Goal: Task Accomplishment & Management: Use online tool/utility

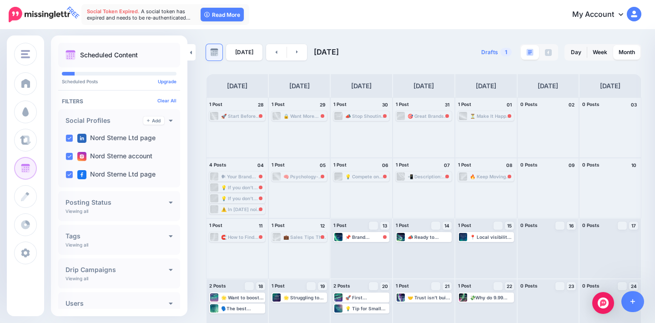
click at [218, 51] on link at bounding box center [214, 52] width 16 height 16
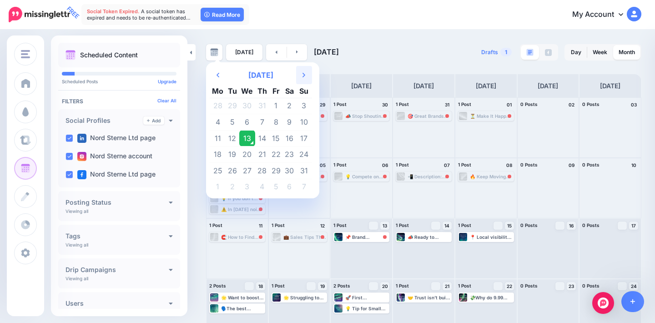
click at [297, 75] on th "Next Month" at bounding box center [304, 75] width 16 height 18
click at [217, 73] on icon "Previous Month" at bounding box center [217, 74] width 3 height 7
click at [301, 81] on th "Next Month" at bounding box center [304, 75] width 16 height 18
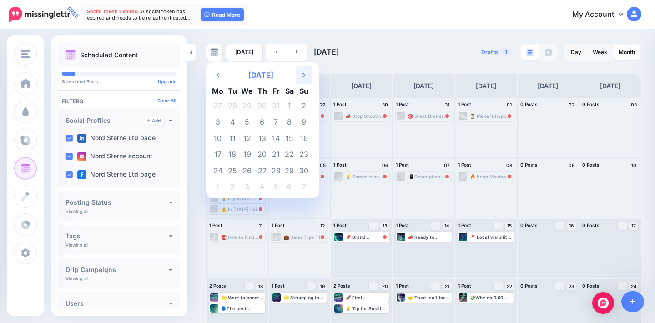
click at [301, 81] on th "Next Month" at bounding box center [304, 75] width 16 height 18
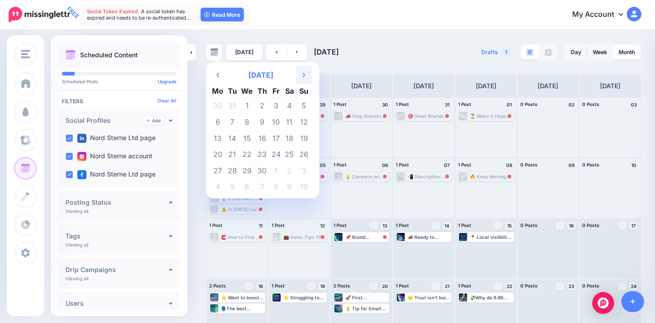
click at [301, 81] on th "Next Month" at bounding box center [304, 75] width 16 height 18
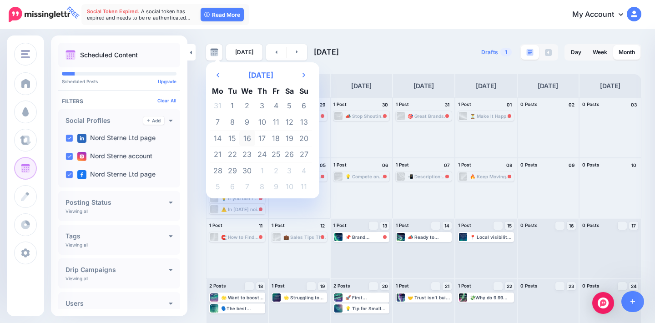
click at [245, 138] on td "16" at bounding box center [247, 138] width 16 height 16
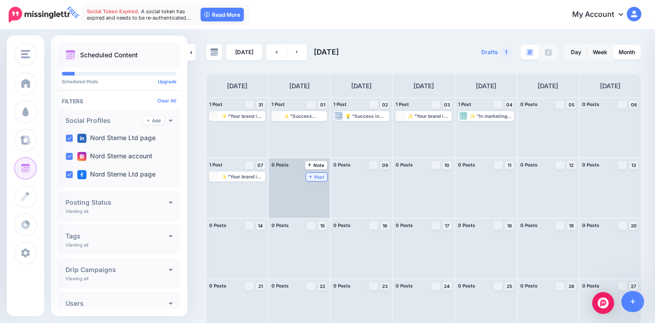
click at [318, 176] on span "Post" at bounding box center [317, 177] width 16 height 5
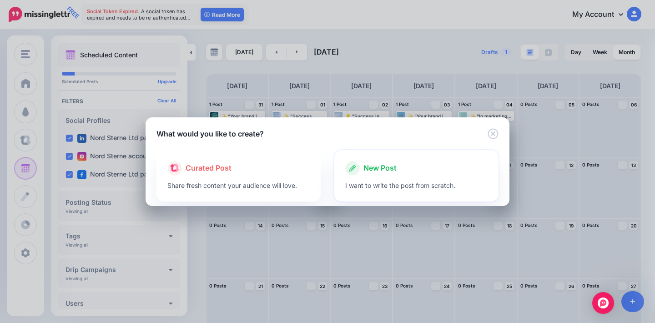
click at [391, 173] on span "New Post" at bounding box center [379, 168] width 33 height 12
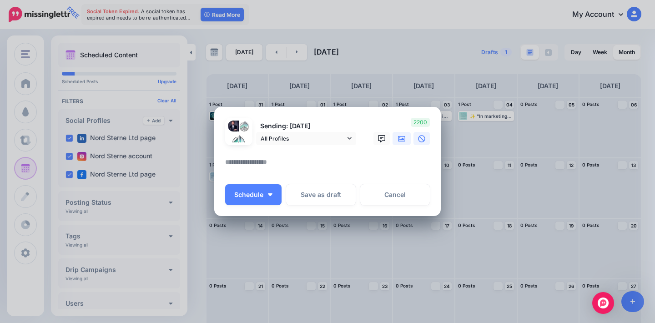
click at [405, 137] on icon at bounding box center [401, 138] width 7 height 5
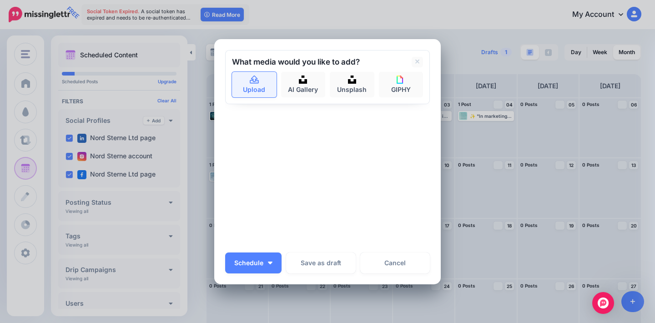
click at [256, 80] on icon at bounding box center [254, 79] width 9 height 8
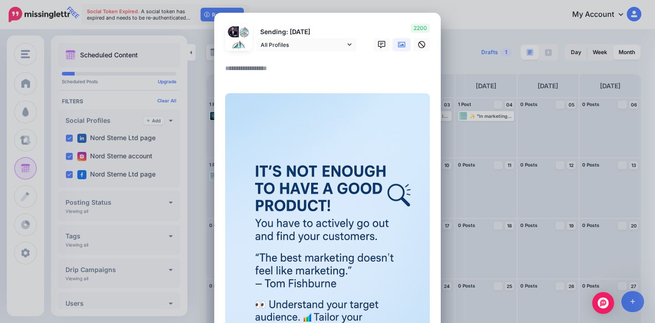
click at [262, 71] on textarea at bounding box center [329, 72] width 209 height 18
paste textarea "**********"
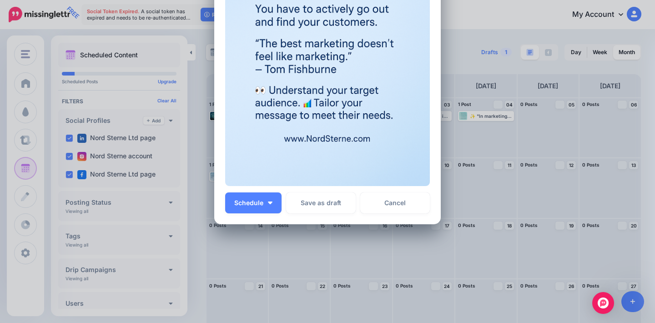
scroll to position [294, 0]
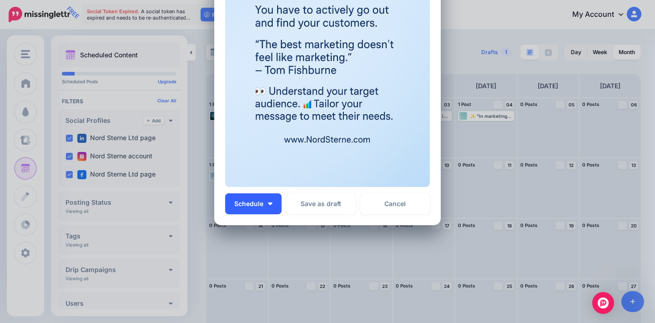
type textarea "**********"
click at [265, 206] on button "Schedule" at bounding box center [253, 203] width 56 height 21
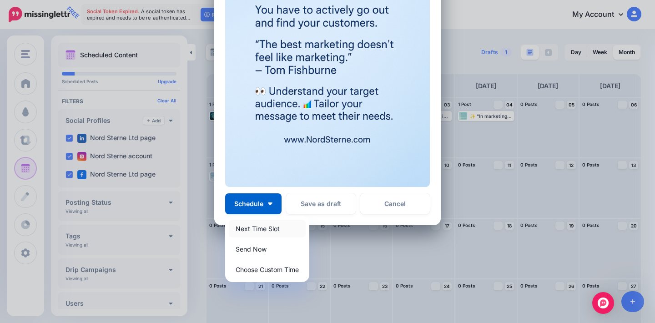
click at [277, 228] on link "Next Time Slot" at bounding box center [267, 229] width 77 height 18
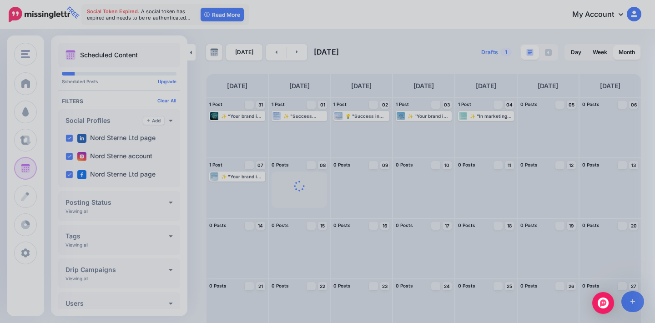
scroll to position [0, 0]
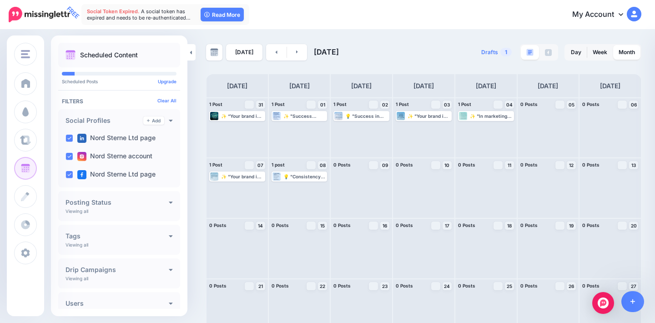
click at [415, 0] on nav "FREE Social Token Expired. A social token has expired and needs to be re-authen…" at bounding box center [327, 14] width 641 height 29
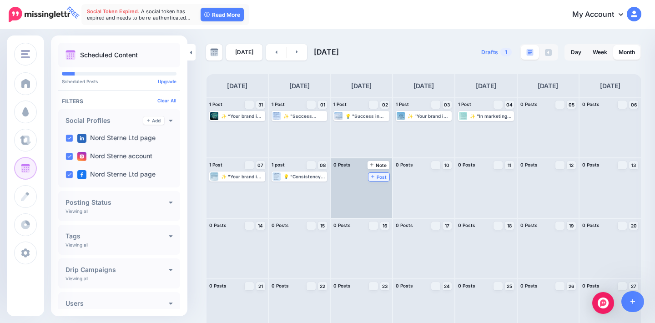
click at [377, 176] on span "Post" at bounding box center [379, 177] width 16 height 5
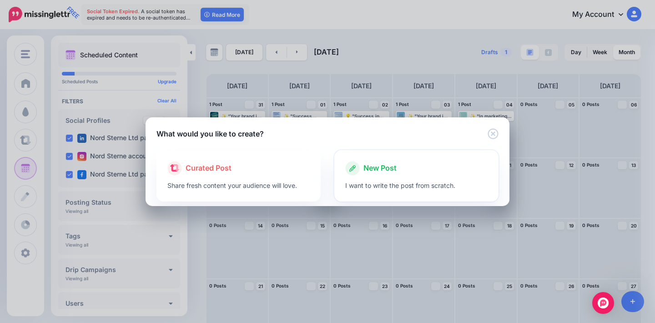
click at [377, 182] on p "I want to write the post from scratch." at bounding box center [416, 185] width 142 height 10
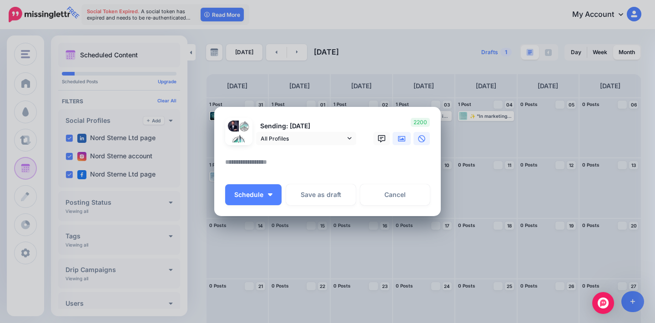
click at [407, 141] on link at bounding box center [401, 138] width 18 height 13
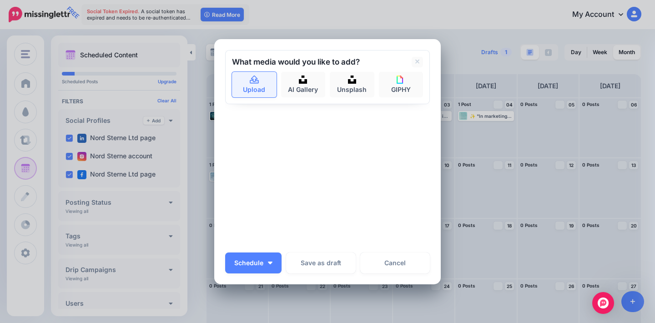
click at [252, 84] on icon at bounding box center [254, 80] width 10 height 8
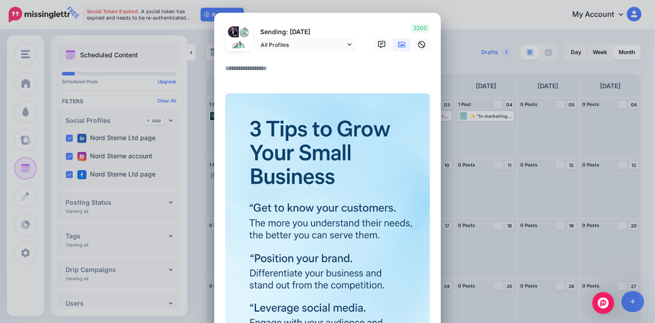
click at [269, 69] on textarea at bounding box center [329, 72] width 209 height 18
paste textarea "**********"
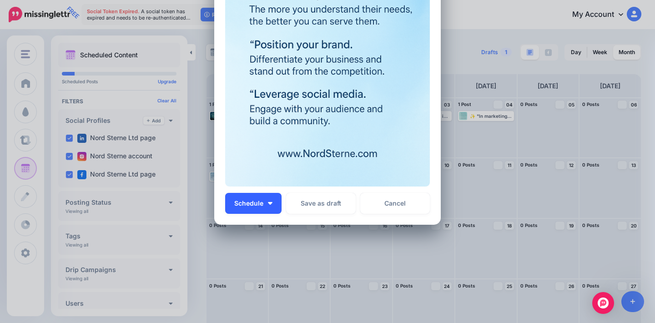
type textarea "**********"
click at [260, 205] on span "Schedule" at bounding box center [248, 203] width 29 height 6
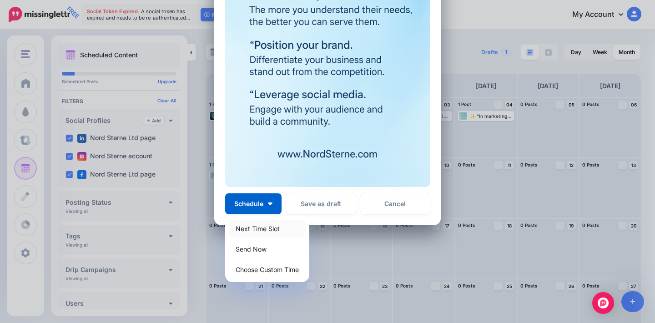
click at [265, 230] on link "Next Time Slot" at bounding box center [267, 229] width 77 height 18
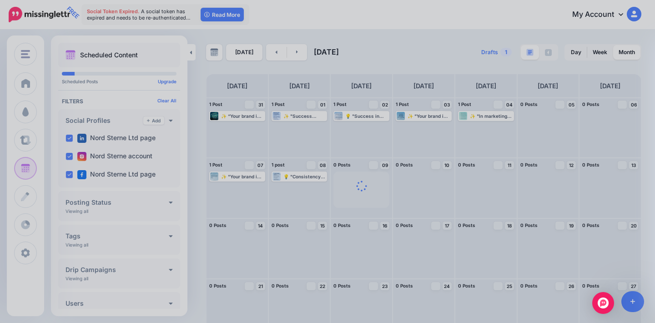
scroll to position [0, 0]
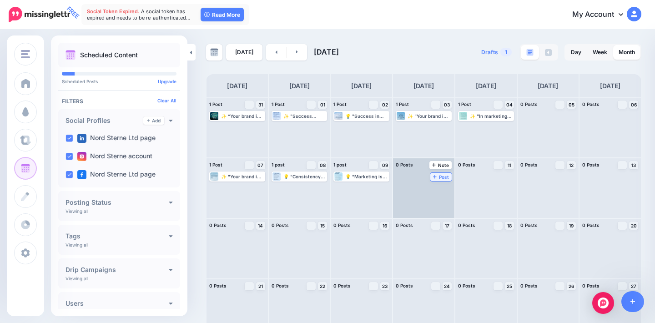
click at [436, 176] on icon at bounding box center [435, 177] width 4 height 4
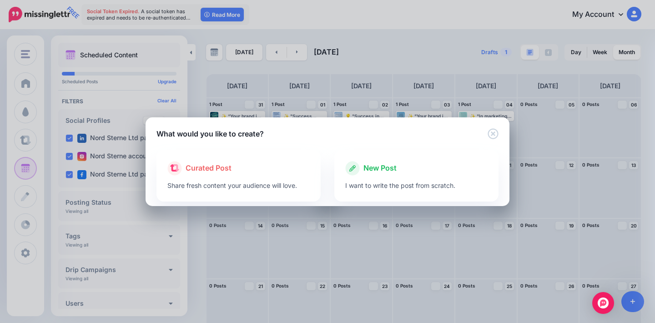
click at [381, 164] on span "New Post" at bounding box center [379, 168] width 33 height 12
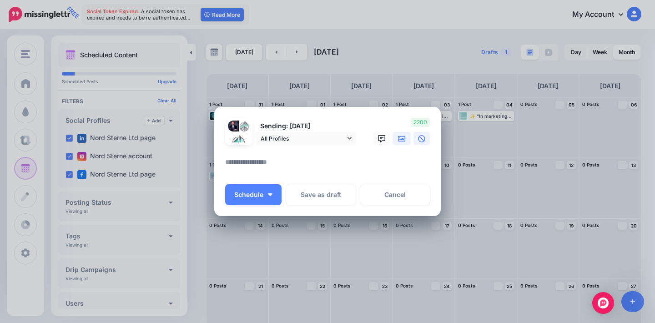
click at [406, 142] on link at bounding box center [401, 138] width 18 height 13
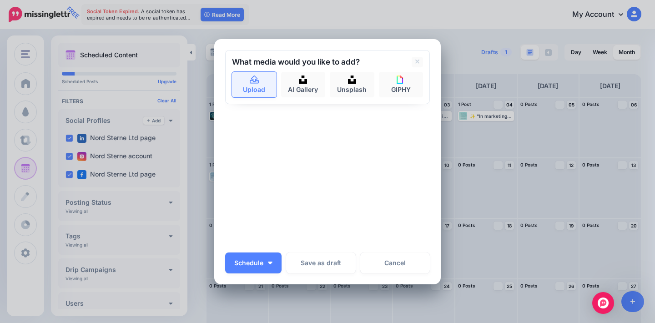
click at [261, 79] on link "Upload" at bounding box center [254, 84] width 45 height 25
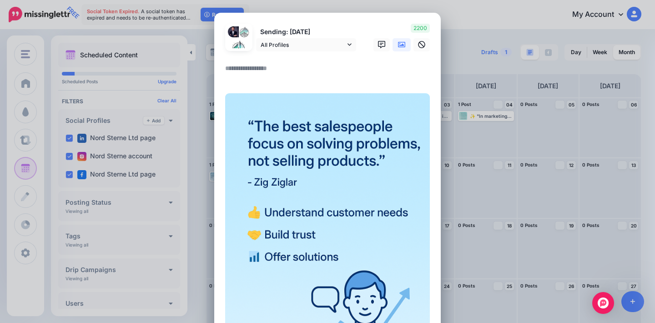
click at [262, 66] on textarea at bounding box center [329, 72] width 209 height 18
paste textarea "**********"
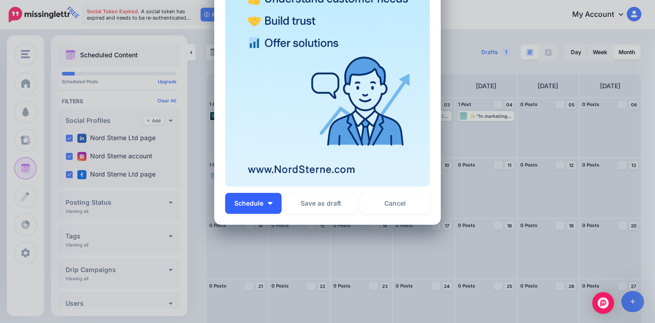
type textarea "**********"
click at [269, 200] on button "Schedule" at bounding box center [253, 203] width 56 height 21
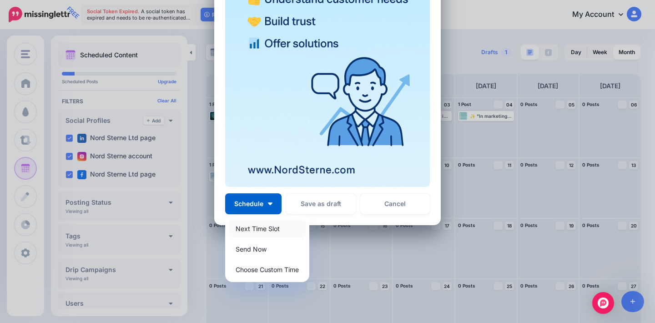
click at [291, 224] on link "Next Time Slot" at bounding box center [267, 229] width 77 height 18
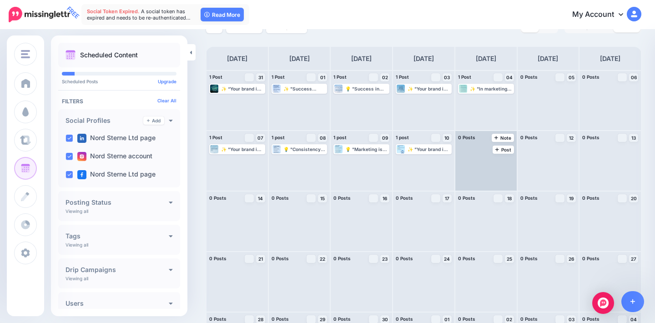
scroll to position [44, 0]
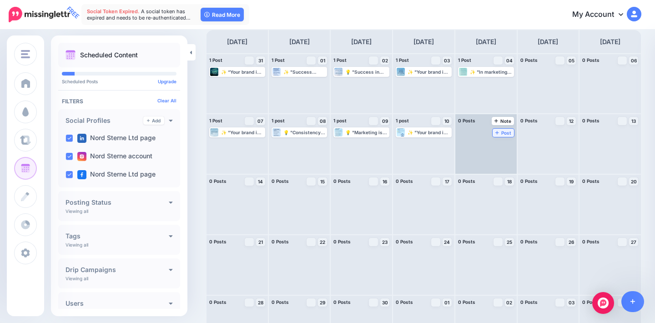
click at [507, 133] on span "Post" at bounding box center [503, 133] width 16 height 5
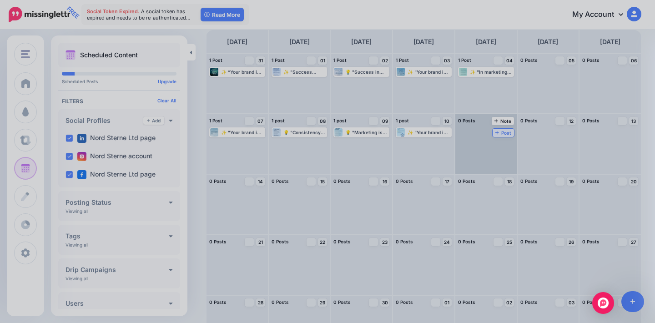
scroll to position [0, 0]
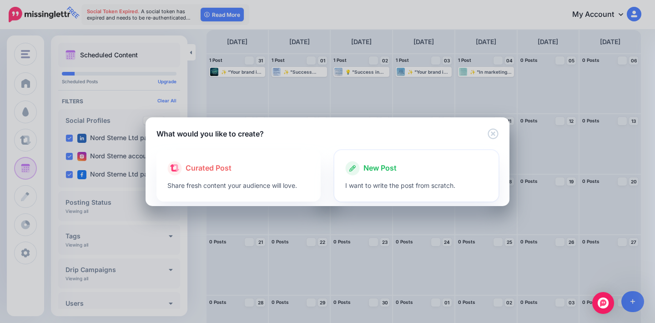
click at [367, 171] on span "New Post" at bounding box center [379, 168] width 33 height 12
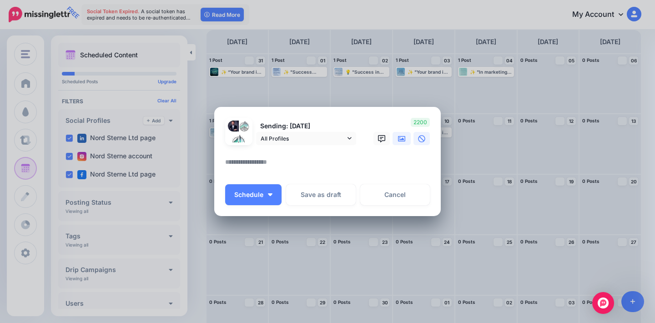
click at [402, 141] on icon at bounding box center [401, 138] width 7 height 5
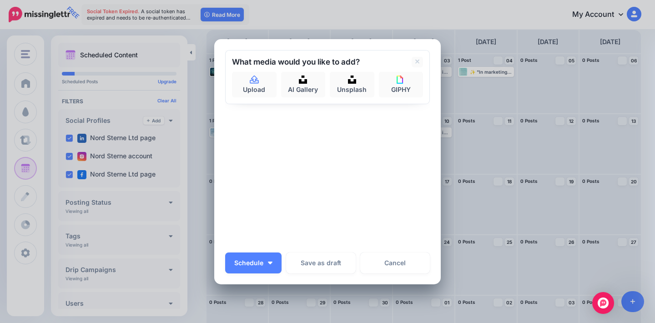
click at [256, 101] on div "What media would you like to add? Upload AI Gallery Unsplash GIPHY" at bounding box center [327, 77] width 205 height 54
click at [258, 92] on link "Upload" at bounding box center [254, 84] width 45 height 25
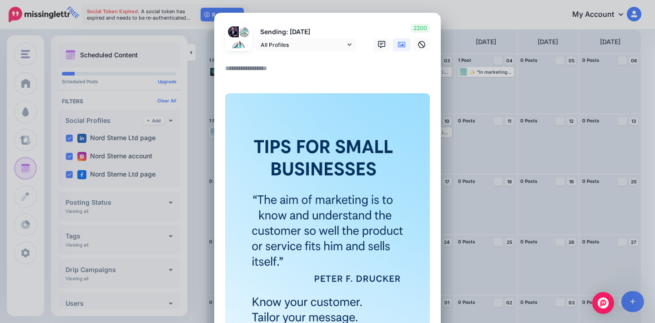
click at [251, 71] on textarea at bounding box center [329, 72] width 209 height 18
paste textarea "**********"
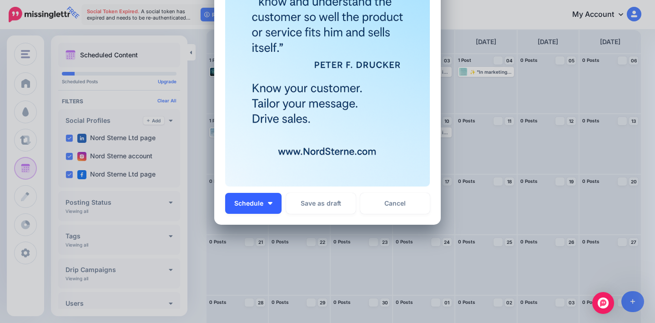
type textarea "**********"
click at [262, 201] on span "Schedule" at bounding box center [248, 204] width 29 height 6
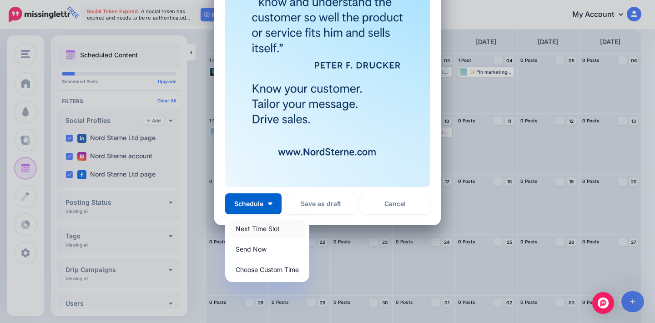
click at [272, 226] on link "Next Time Slot" at bounding box center [267, 229] width 77 height 18
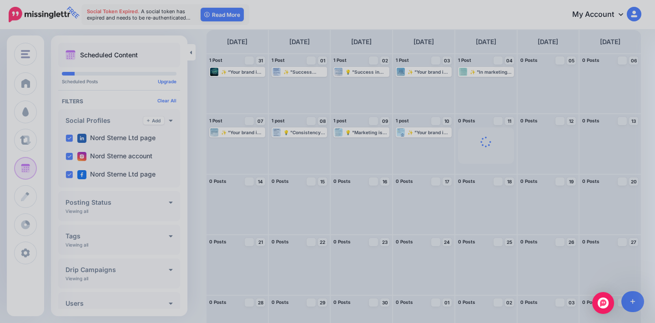
scroll to position [0, 0]
